Goal: Task Accomplishment & Management: Use online tool/utility

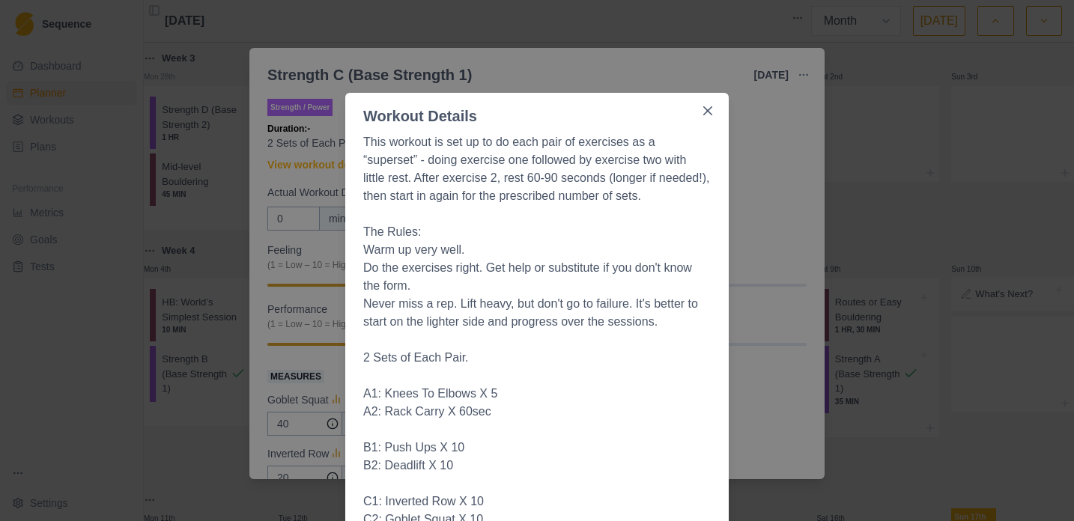
select select "month"
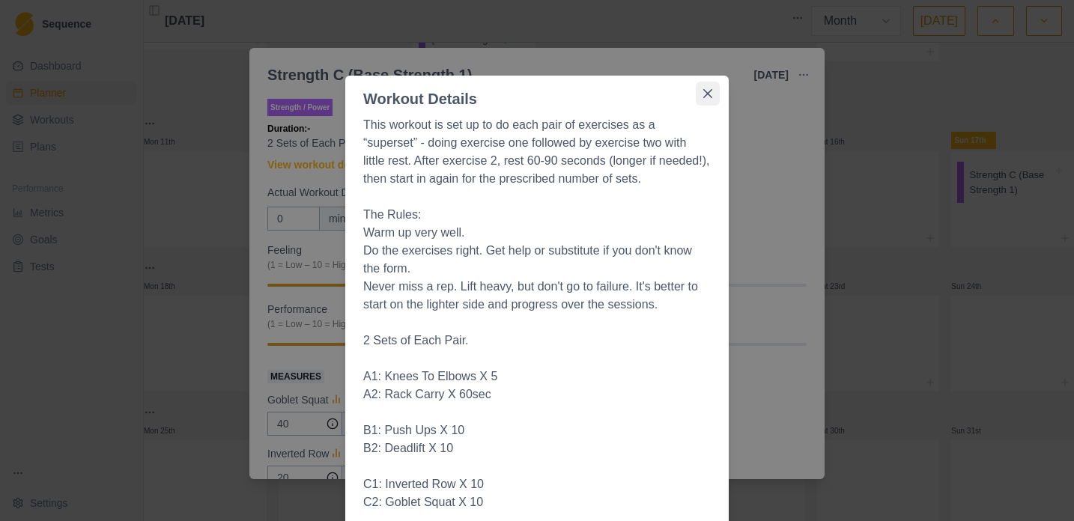
click at [703, 97] on icon "Close" at bounding box center [707, 93] width 9 height 9
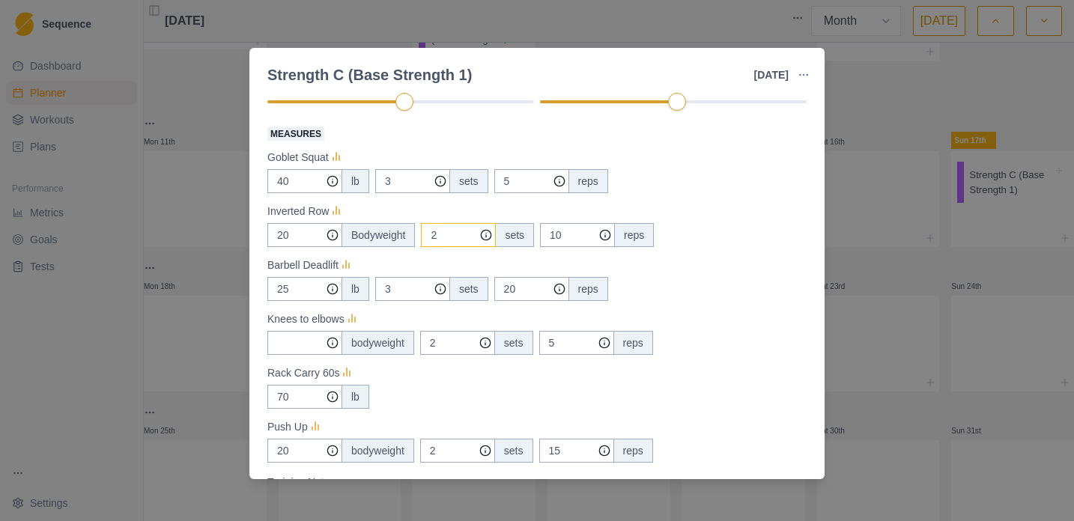
scroll to position [232, 0]
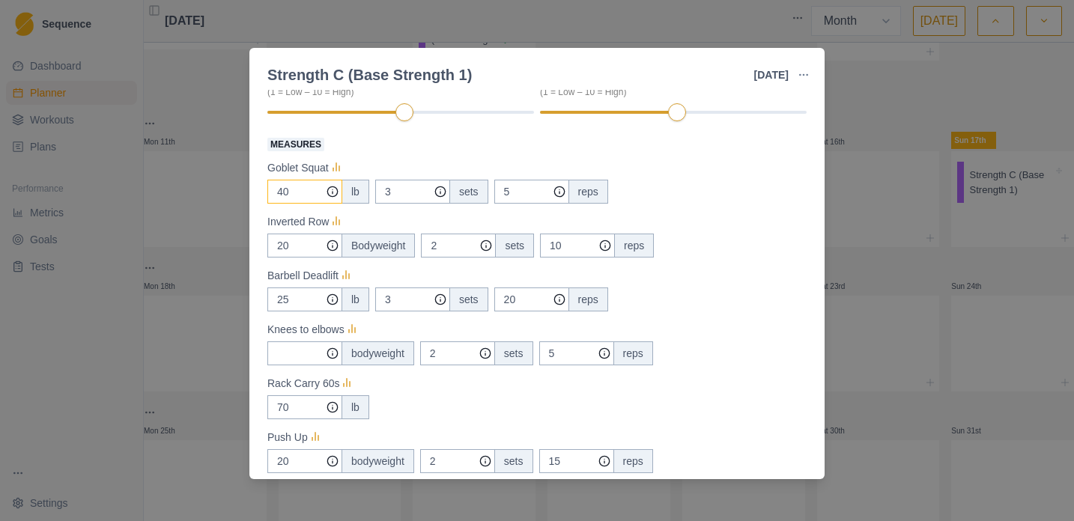
drag, startPoint x: 301, startPoint y: 195, endPoint x: 278, endPoint y: 191, distance: 22.9
click at [279, 192] on input "40" at bounding box center [304, 192] width 75 height 24
type input "55"
drag, startPoint x: 395, startPoint y: 191, endPoint x: 377, endPoint y: 191, distance: 17.2
click at [378, 191] on input "3" at bounding box center [412, 192] width 75 height 24
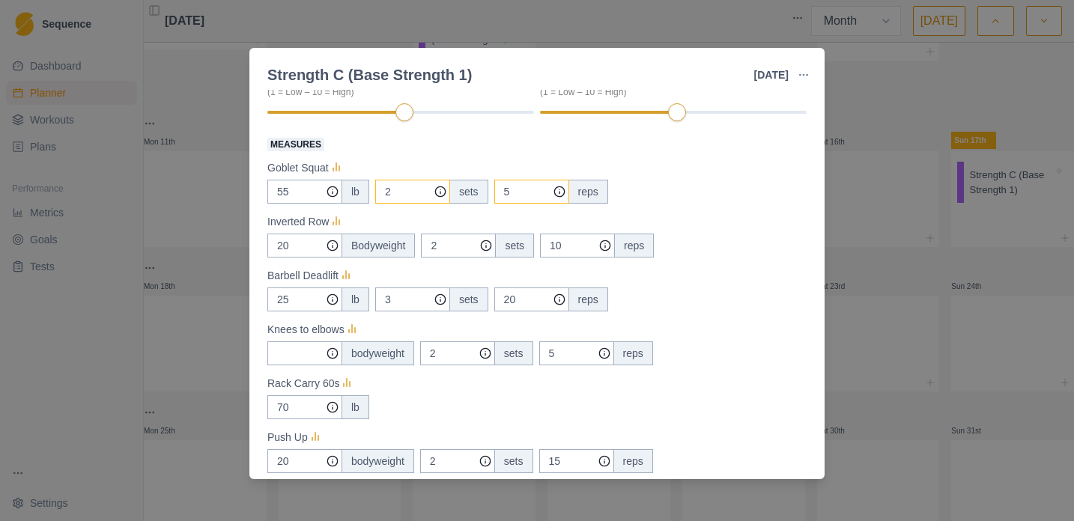
type input "2"
drag, startPoint x: 517, startPoint y: 193, endPoint x: 466, endPoint y: 185, distance: 52.3
click at [466, 185] on div "55 lb 2 sets 5 reps" at bounding box center [536, 192] width 539 height 24
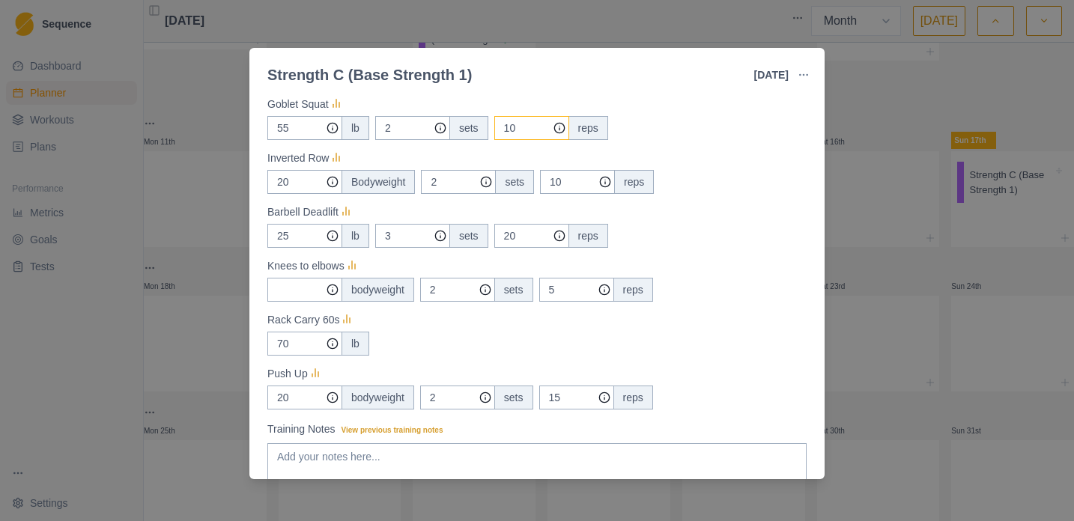
scroll to position [296, 0]
type input "10"
drag, startPoint x: 292, startPoint y: 237, endPoint x: 260, endPoint y: 237, distance: 32.2
click at [261, 237] on div "Strength / Power Duration: - 2 Sets of Each Pair of Exercises View workout deta…" at bounding box center [536, 284] width 575 height 389
type input "10"
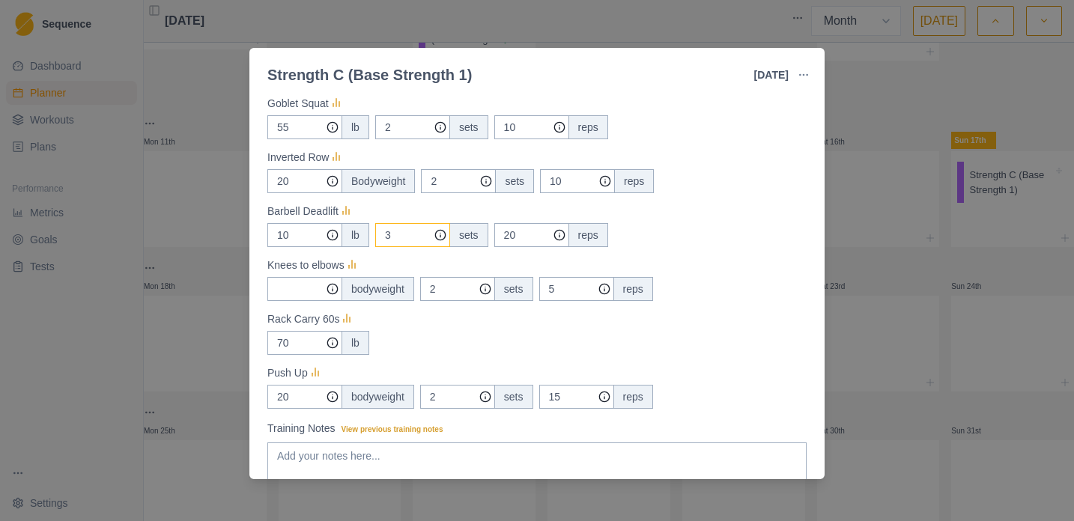
drag, startPoint x: 369, startPoint y: 229, endPoint x: 335, endPoint y: 224, distance: 34.8
click at [334, 224] on div "10 lb 3 sets 20 reps" at bounding box center [536, 235] width 539 height 24
type input "2"
drag, startPoint x: 518, startPoint y: 235, endPoint x: 495, endPoint y: 236, distance: 23.2
click at [496, 139] on input "20" at bounding box center [531, 127] width 75 height 24
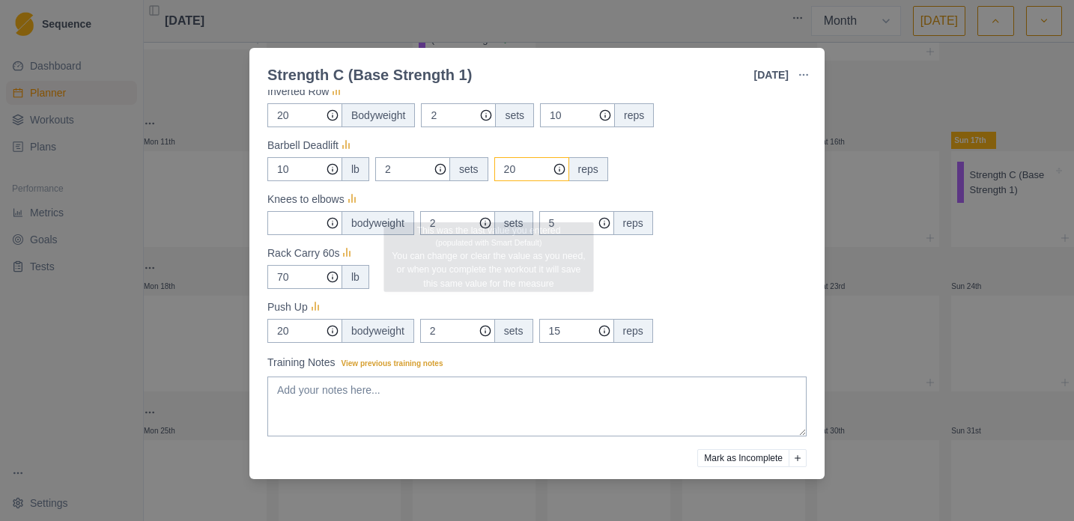
scroll to position [416, 0]
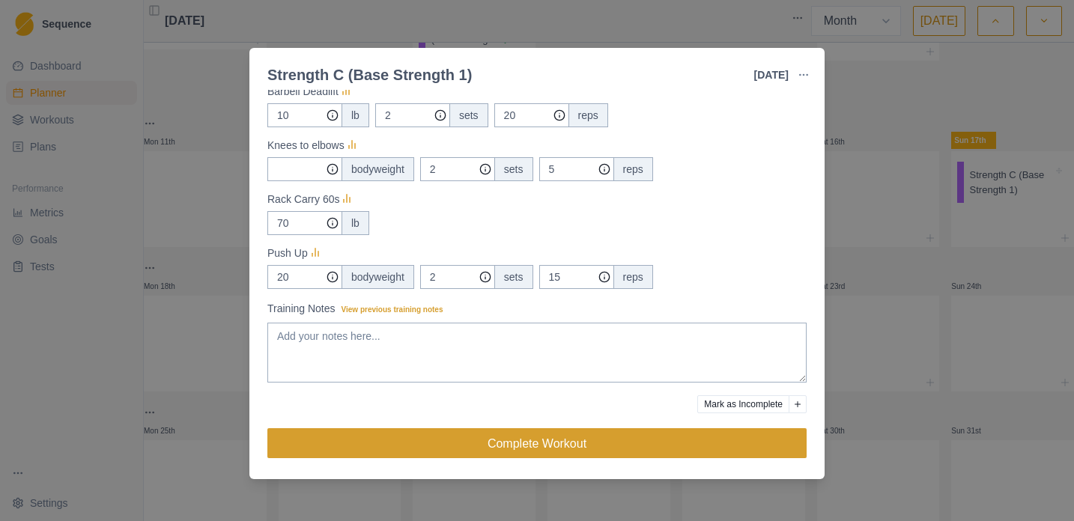
click at [467, 434] on button "Complete Workout" at bounding box center [536, 443] width 539 height 30
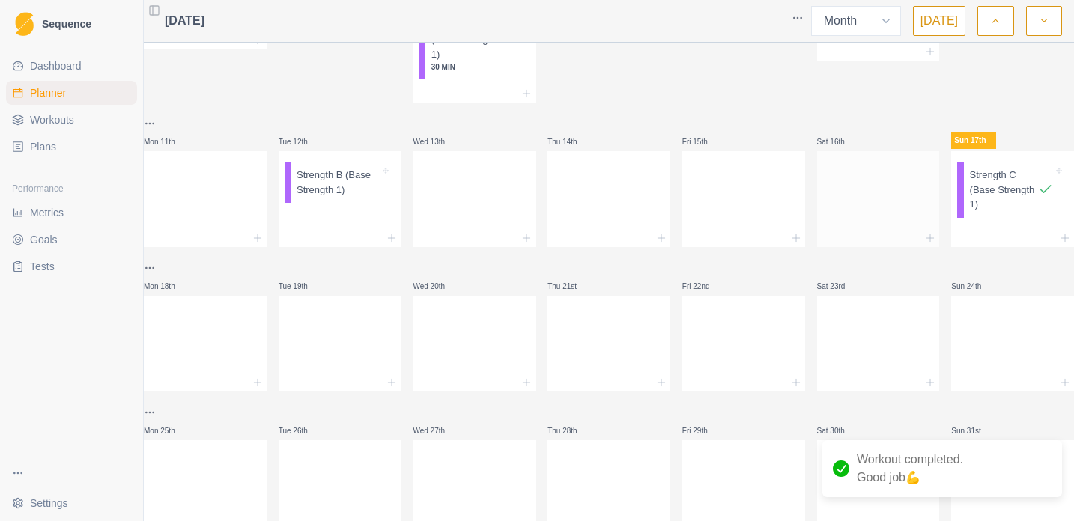
click at [833, 229] on div at bounding box center [878, 196] width 123 height 66
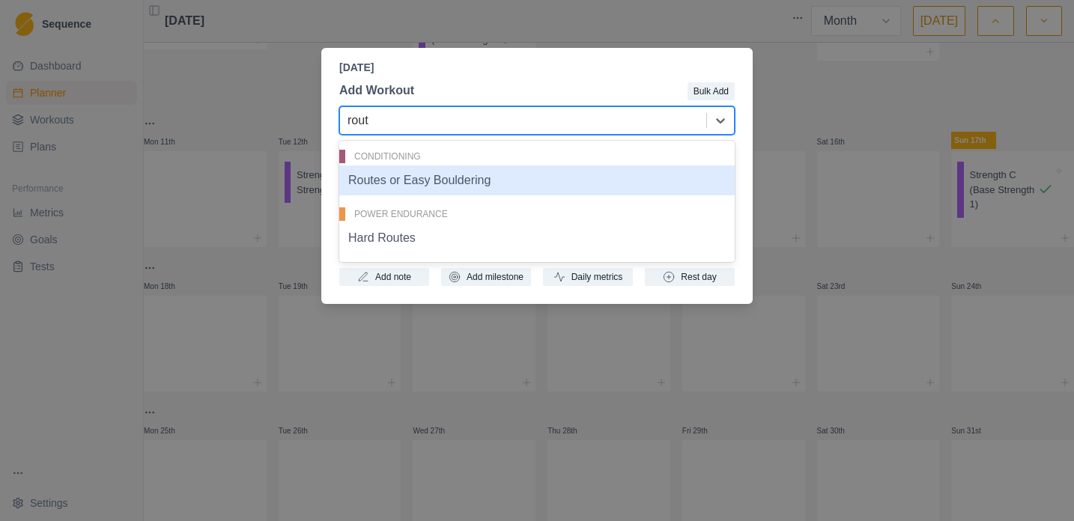
type input "route"
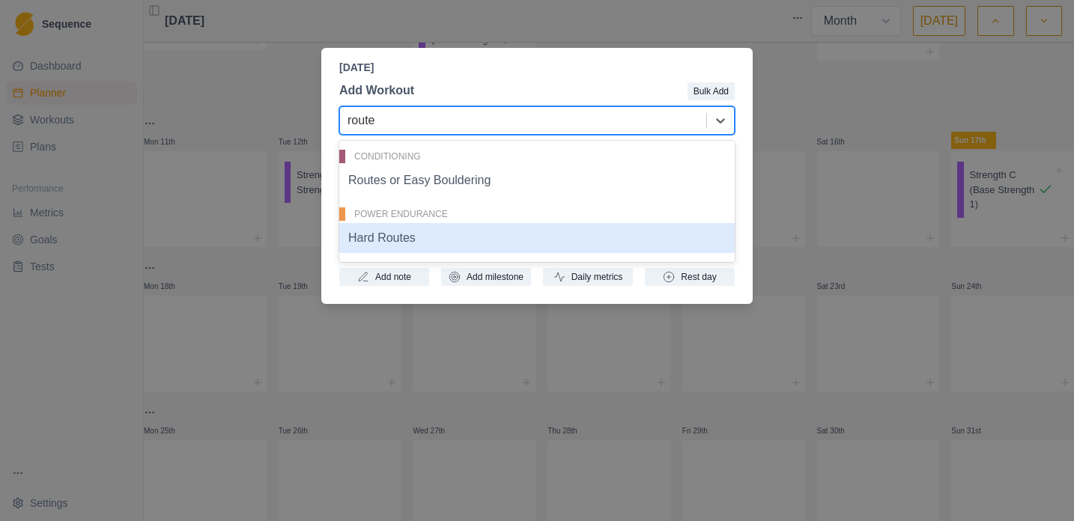
click at [395, 235] on div "Hard Routes" at bounding box center [536, 238] width 395 height 30
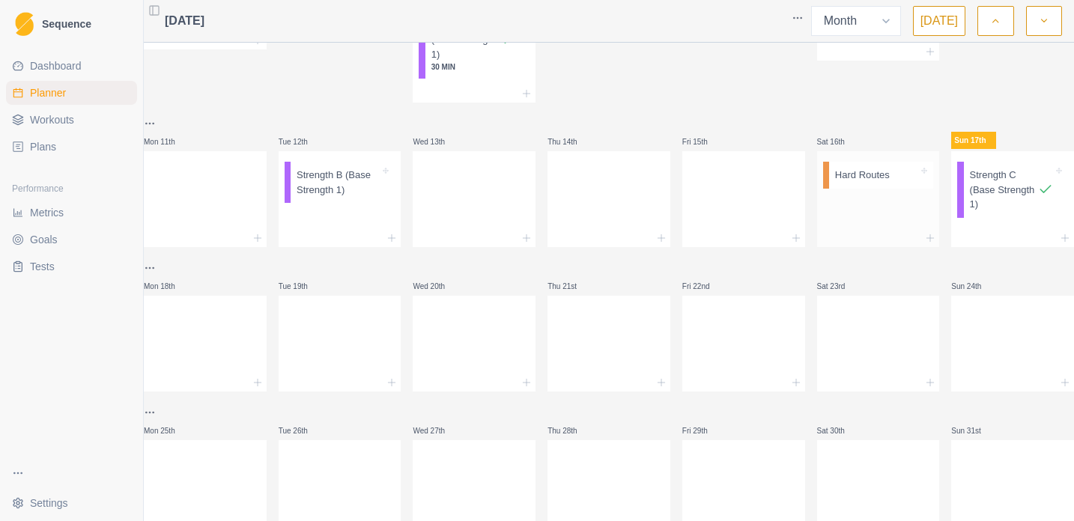
click at [844, 183] on p "Hard Routes" at bounding box center [862, 175] width 55 height 15
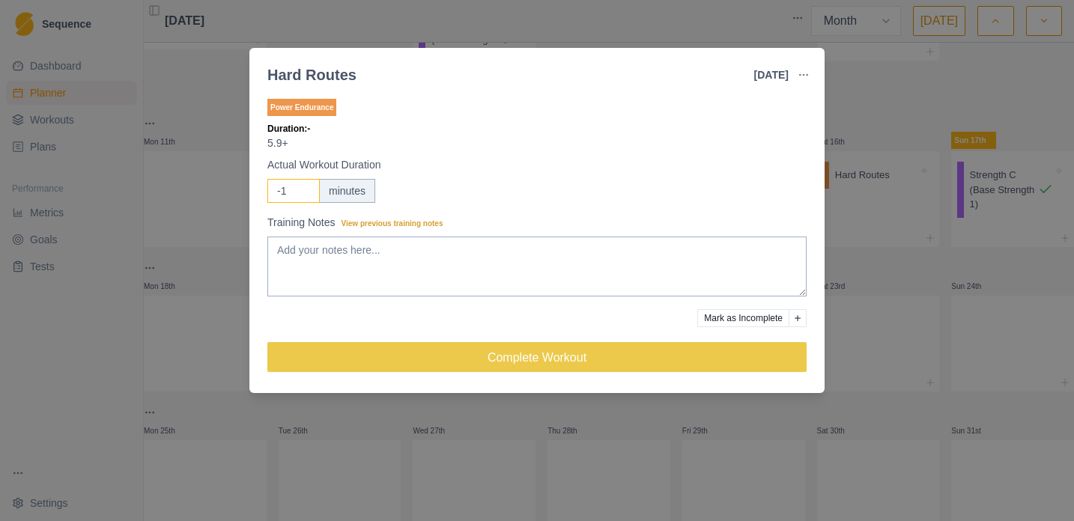
click at [303, 192] on input "-1" at bounding box center [293, 191] width 52 height 24
click at [305, 189] on input "0" at bounding box center [293, 191] width 52 height 24
click at [305, 189] on input "1" at bounding box center [293, 191] width 52 height 24
type input "2"
click at [305, 189] on input "2" at bounding box center [293, 191] width 52 height 24
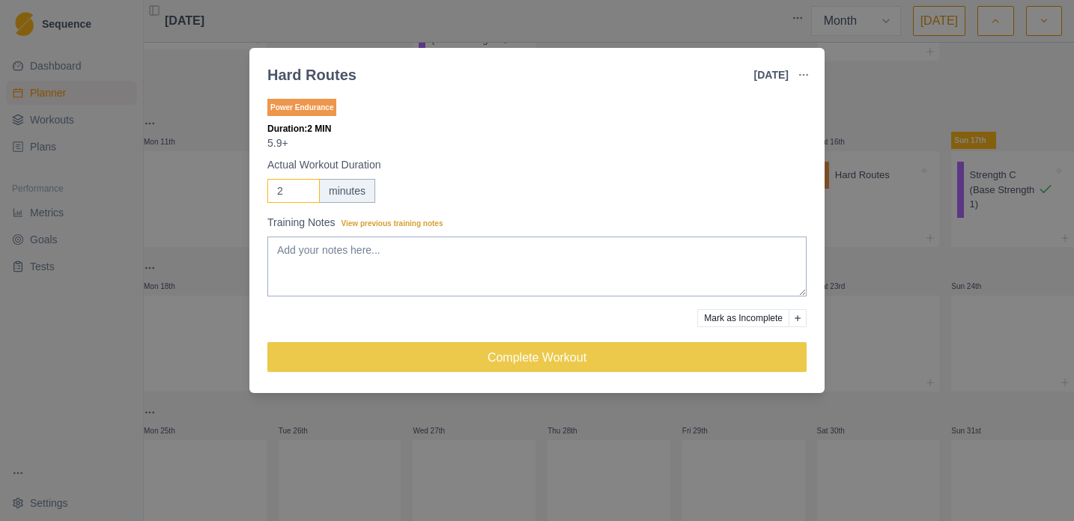
drag, startPoint x: 293, startPoint y: 191, endPoint x: 280, endPoint y: 193, distance: 12.9
click at [280, 193] on input "2" at bounding box center [293, 191] width 52 height 24
type input "4"
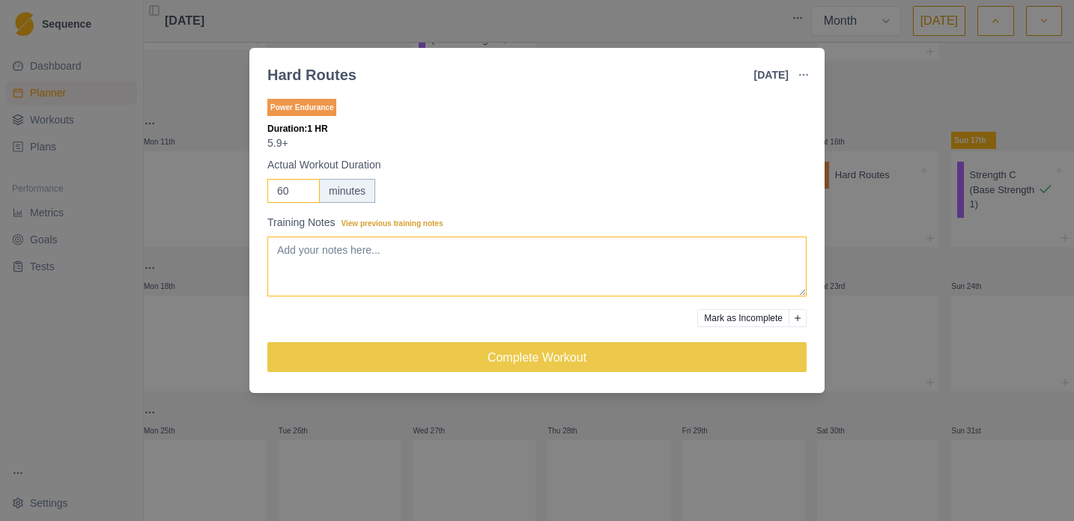
type input "60"
click at [374, 272] on textarea "Training Notes View previous training notes" at bounding box center [536, 267] width 539 height 60
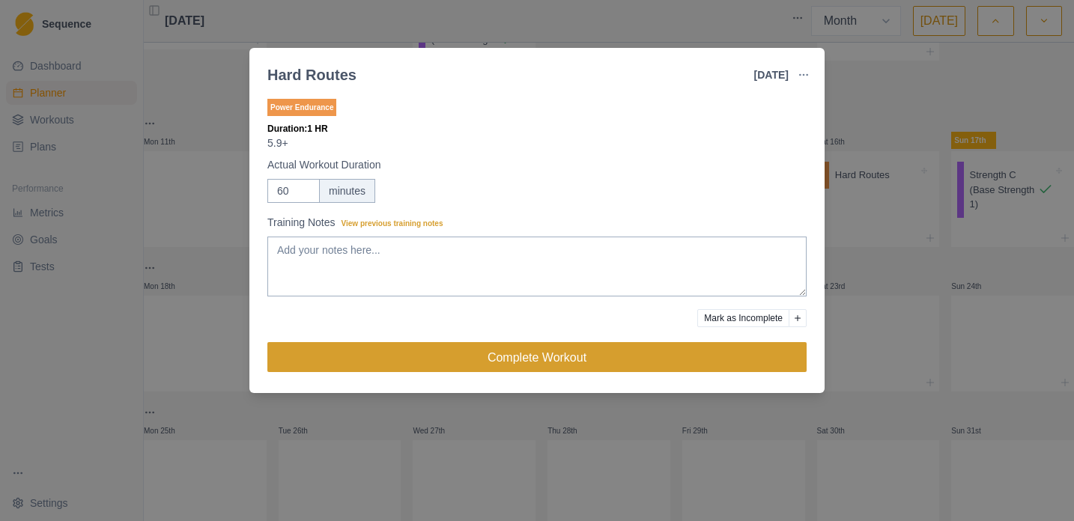
click at [547, 362] on button "Complete Workout" at bounding box center [536, 357] width 539 height 30
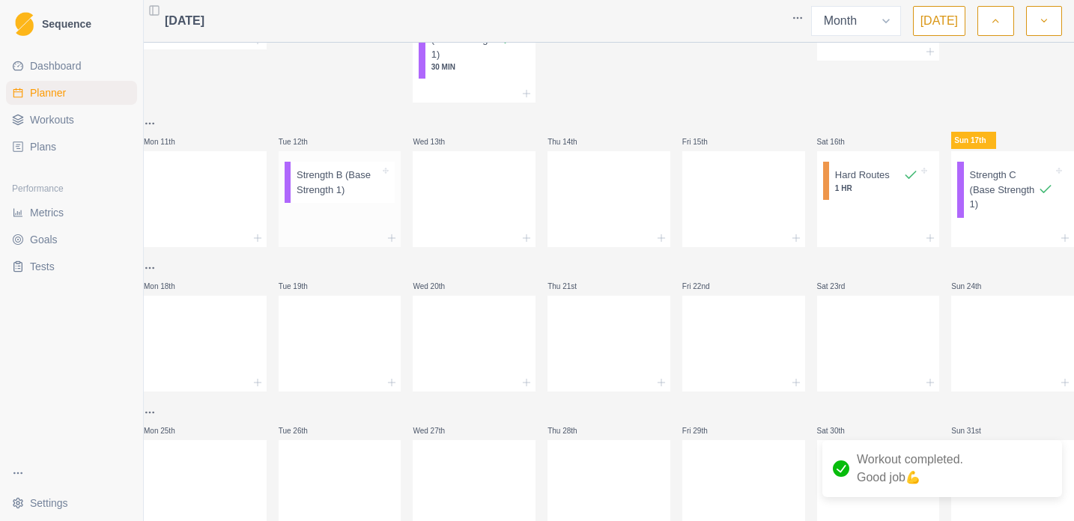
click at [372, 197] on p "Strength B (Base Strength 1)" at bounding box center [337, 182] width 83 height 29
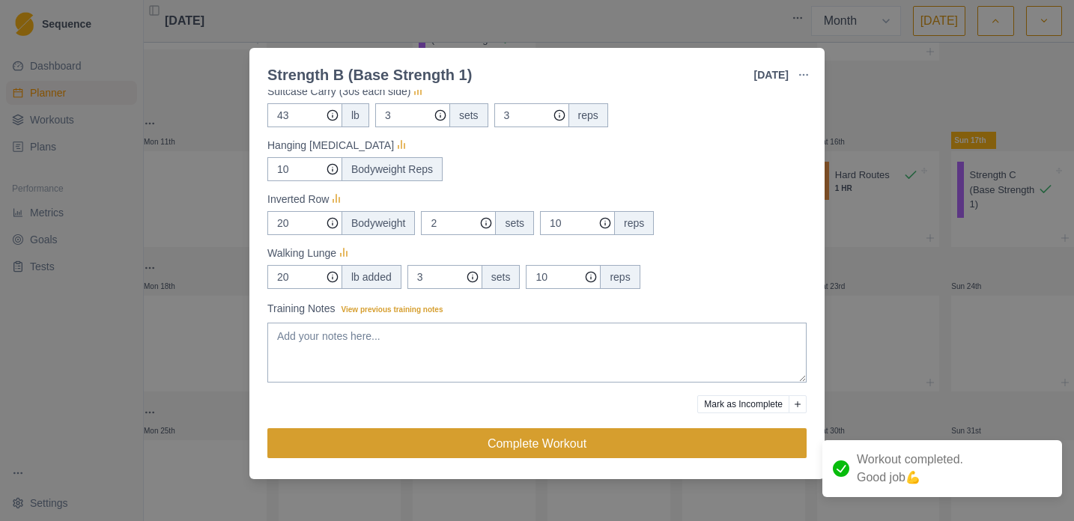
click at [495, 436] on button "Complete Workout" at bounding box center [536, 443] width 539 height 30
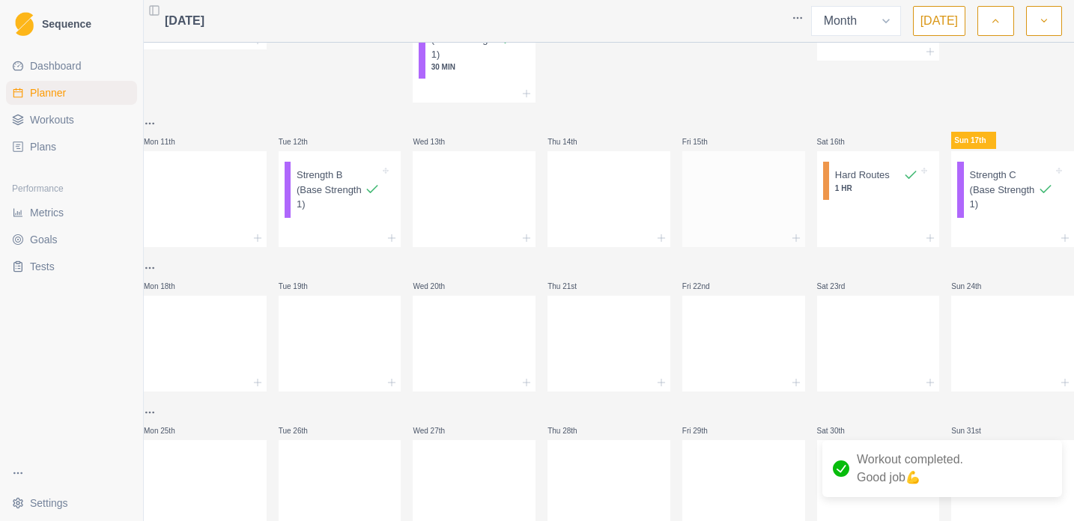
click at [707, 229] on div at bounding box center [743, 196] width 123 height 66
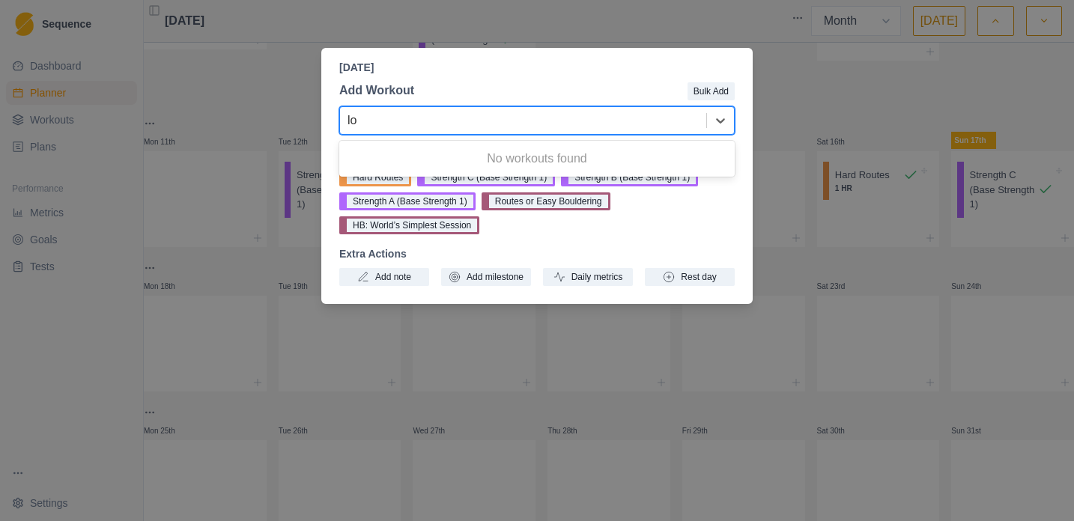
type input "l"
type input "h"
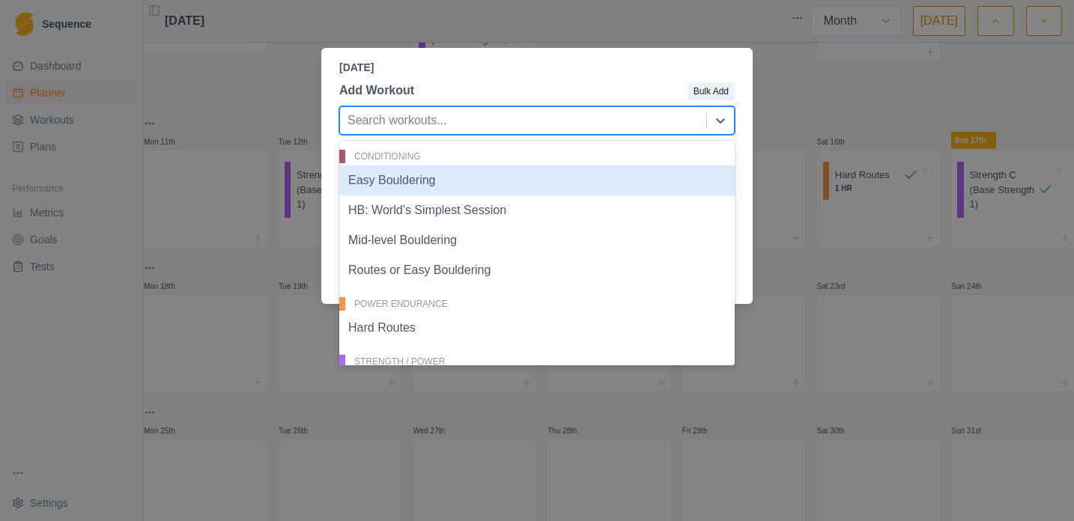
click at [882, 120] on div "[DATE] Add Workout Bulk Add Easy Bouldering, 1 of 11. 11 results available. Use…" at bounding box center [537, 260] width 1074 height 521
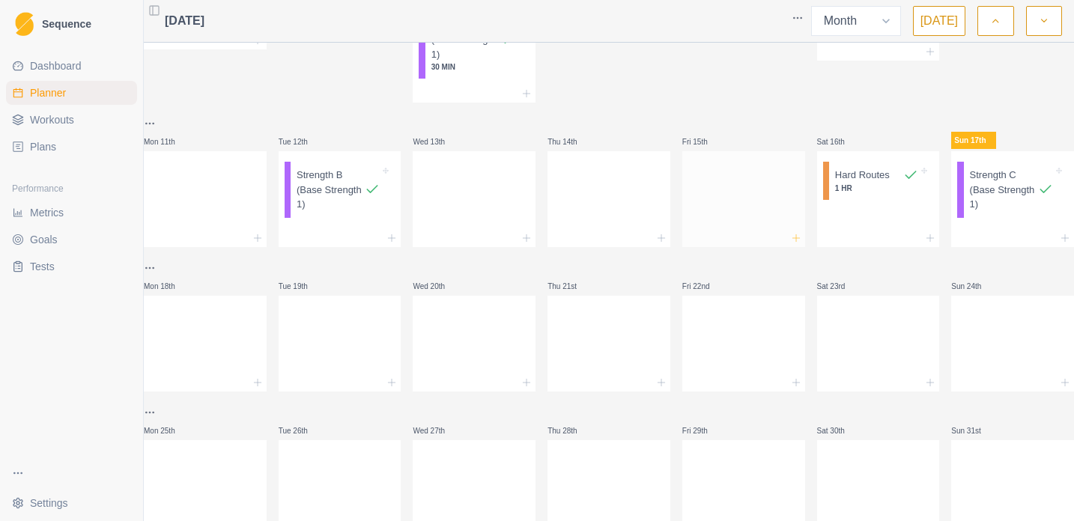
click at [790, 244] on icon at bounding box center [796, 238] width 12 height 12
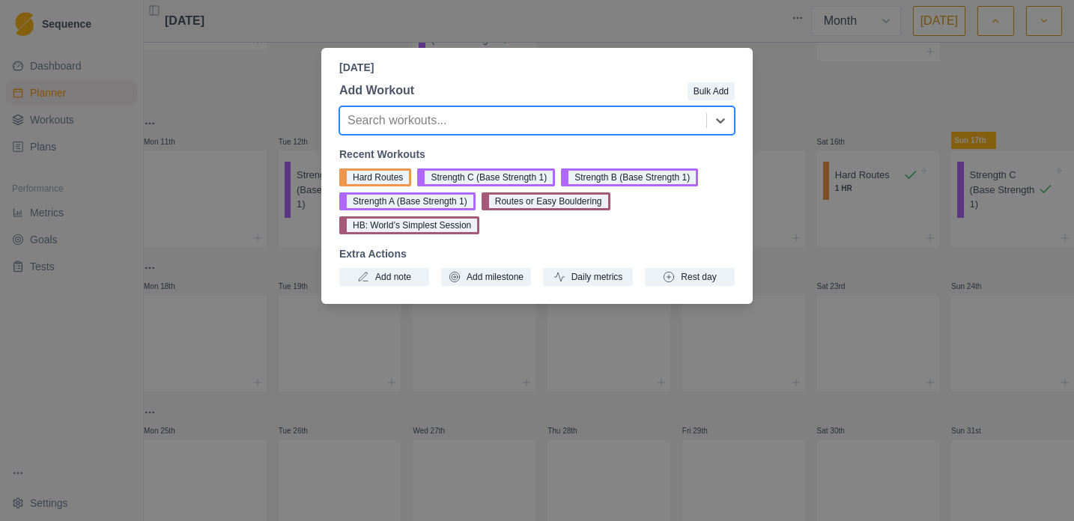
click at [844, 115] on div "[DATE] Add Workout Bulk Add Search workouts... Recent Workouts Hard Routes Stre…" at bounding box center [537, 260] width 1074 height 521
